Goal: Task Accomplishment & Management: Use online tool/utility

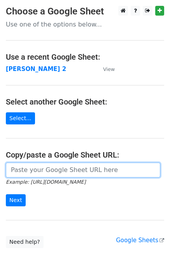
click at [51, 172] on input "url" at bounding box center [83, 170] width 155 height 15
type input "https://docs.google.com/spreadsheets/d/1ZDlVQjaDibfPTpoRrnWj8pjn7YSOO7xEi0WZbgJ…"
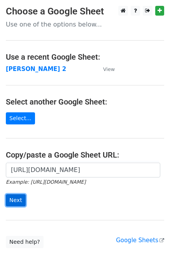
click at [14, 199] on input "Next" at bounding box center [16, 200] width 20 height 12
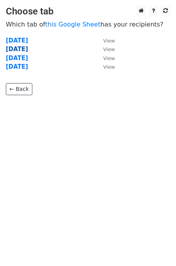
click at [16, 50] on strong "Wednesday" at bounding box center [17, 49] width 22 height 7
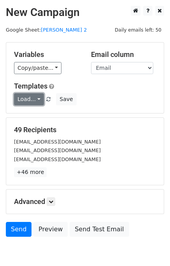
click at [32, 97] on link "Load..." at bounding box center [29, 99] width 30 height 12
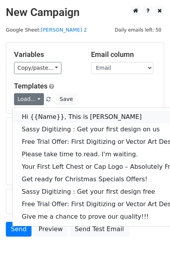
click at [41, 118] on link "Hi {{Name}}, This is Mike" at bounding box center [112, 117] width 200 height 12
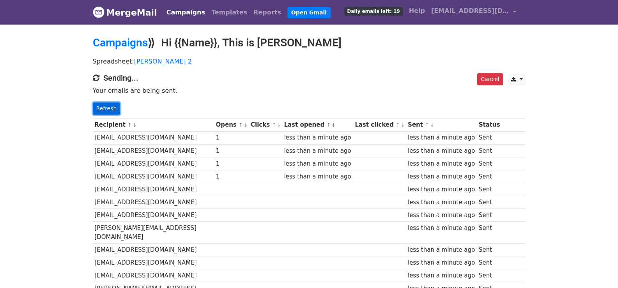
click at [102, 105] on link "Refresh" at bounding box center [107, 109] width 28 height 12
